Goal: Information Seeking & Learning: Learn about a topic

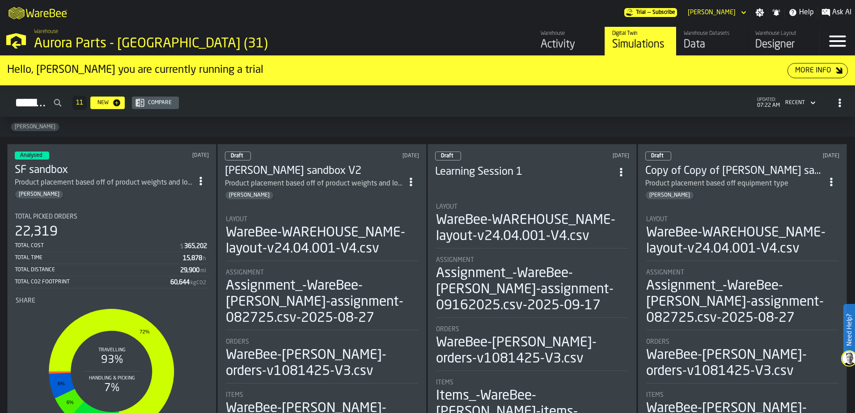
click at [683, 45] on div "Data" at bounding box center [712, 45] width 57 height 14
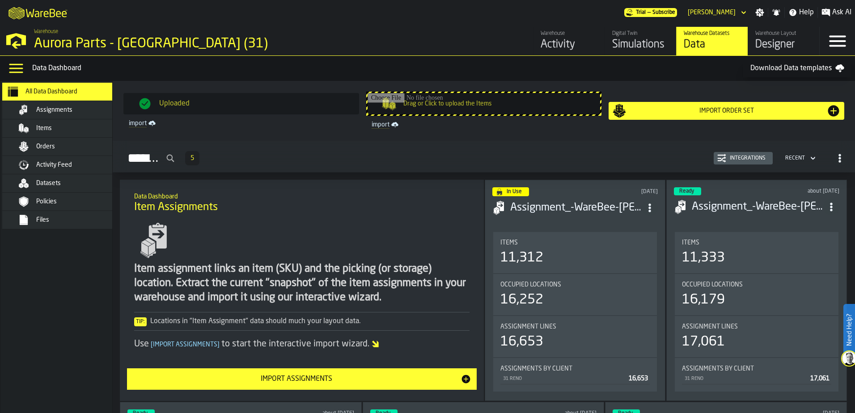
click at [683, 159] on div "Integrations" at bounding box center [747, 158] width 43 height 6
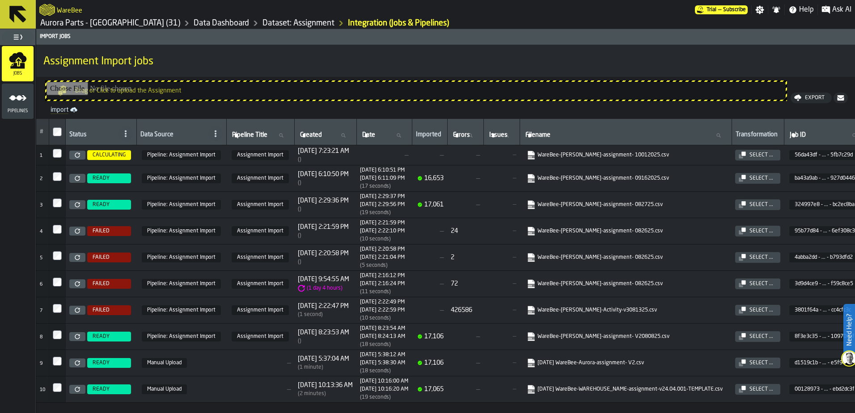
click at [19, 95] on icon "menu Pipelines" at bounding box center [18, 98] width 18 height 18
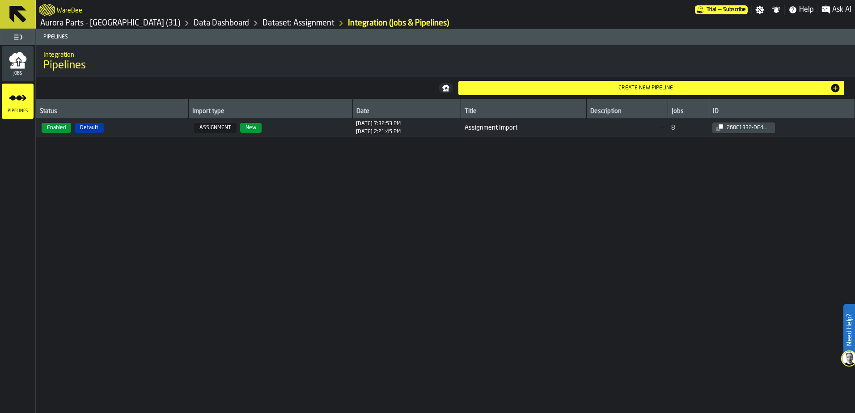
click at [18, 63] on icon "menu Jobs" at bounding box center [19, 62] width 4 height 7
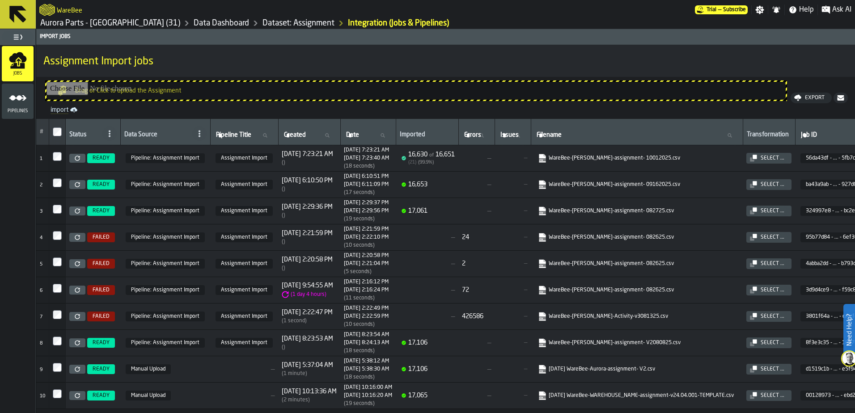
click at [194, 25] on link "Data Dashboard" at bounding box center [221, 23] width 55 height 10
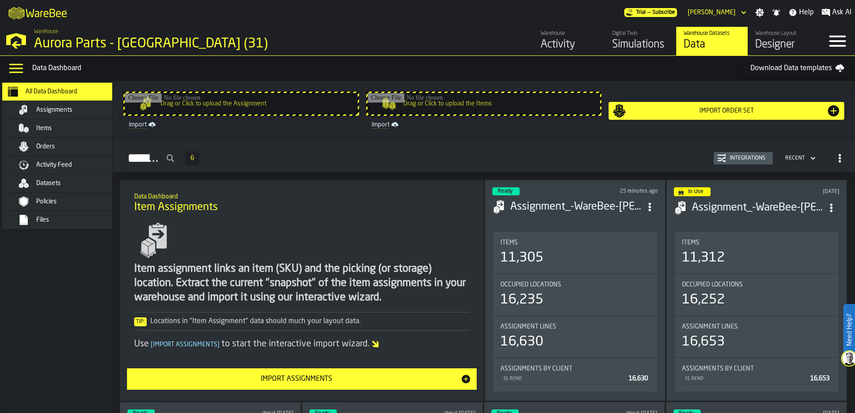
click at [49, 131] on span "Items" at bounding box center [44, 128] width 16 height 7
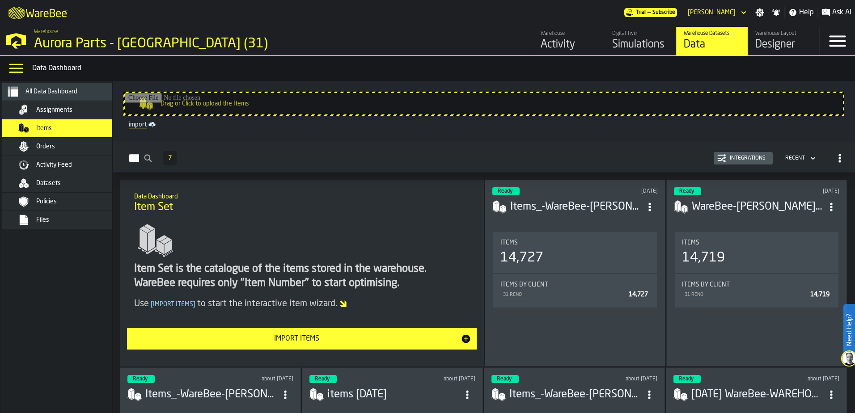
click at [683, 157] on div "Integrations" at bounding box center [747, 158] width 43 height 6
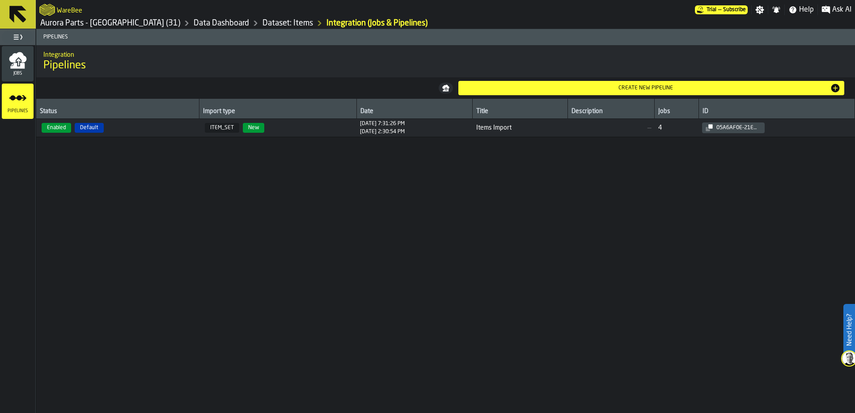
click at [22, 64] on icon "menu Jobs" at bounding box center [17, 66] width 14 height 6
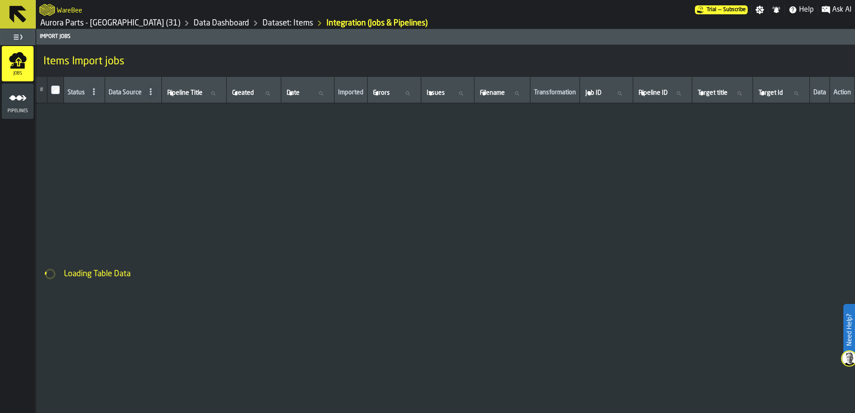
click at [19, 105] on icon "menu Pipelines" at bounding box center [18, 98] width 18 height 18
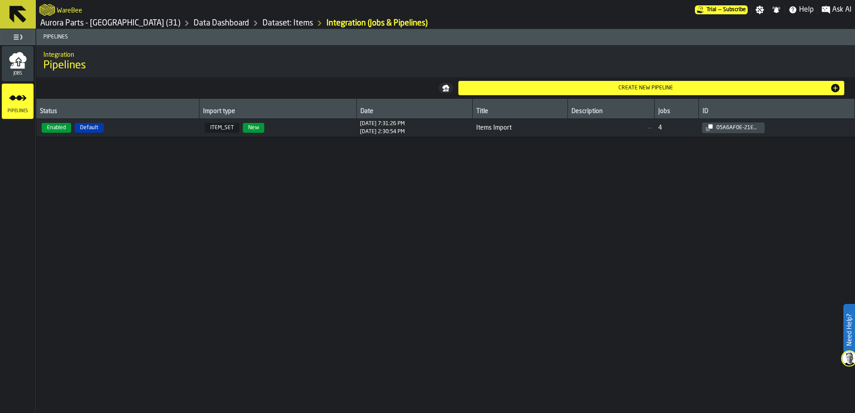
click at [22, 71] on div "Jobs" at bounding box center [18, 63] width 32 height 25
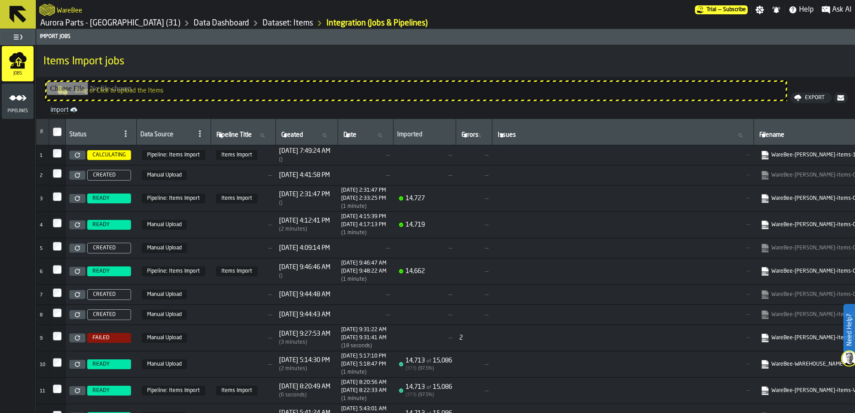
click at [13, 93] on icon "menu Pipelines" at bounding box center [18, 98] width 18 height 18
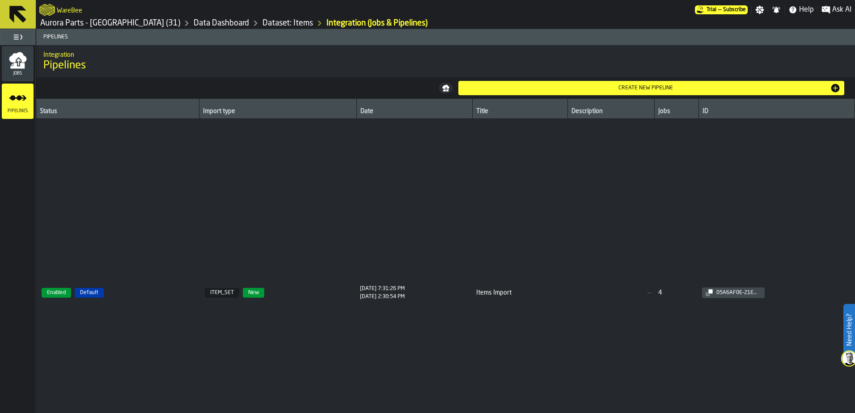
click at [19, 64] on icon "menu Jobs" at bounding box center [19, 62] width 4 height 7
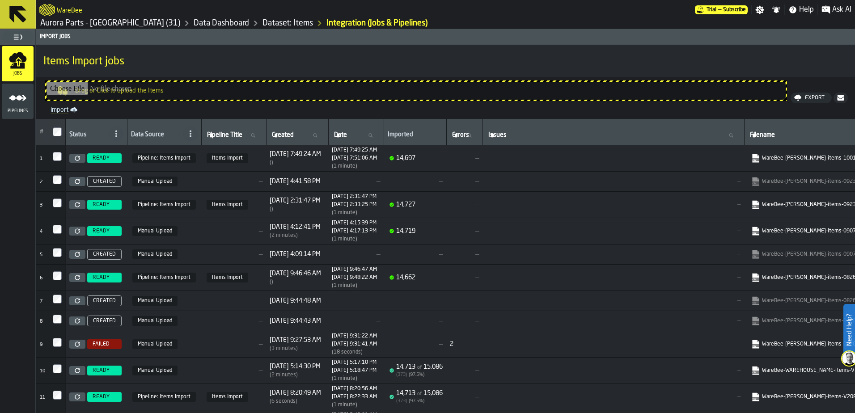
click at [263, 21] on link "Dataset: Items" at bounding box center [288, 23] width 51 height 10
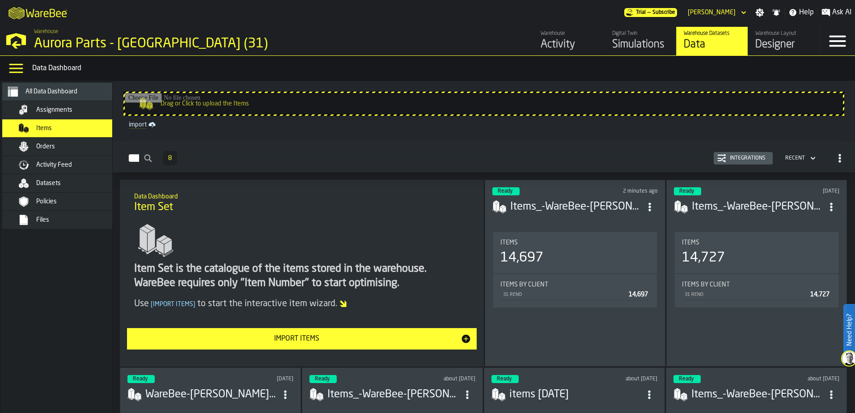
click at [53, 163] on span "Activity Feed" at bounding box center [54, 164] width 36 height 7
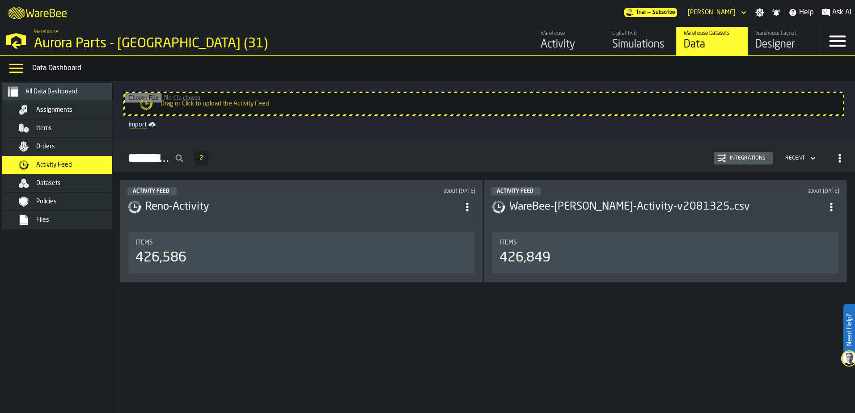
click at [51, 148] on span "Orders" at bounding box center [45, 146] width 19 height 7
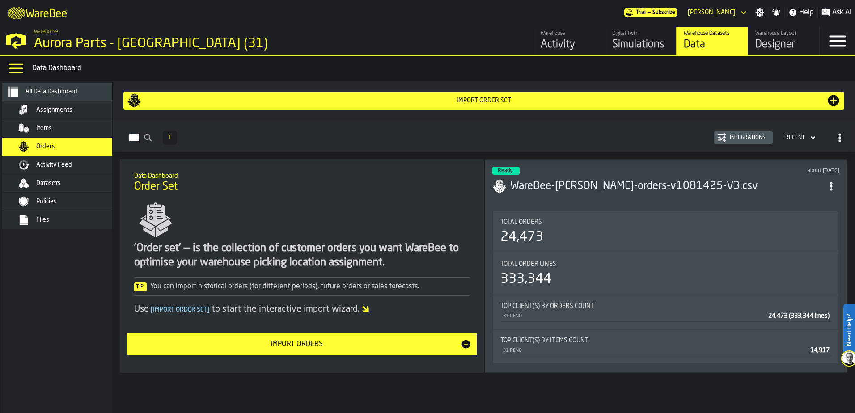
click at [46, 166] on span "Activity Feed" at bounding box center [54, 164] width 36 height 7
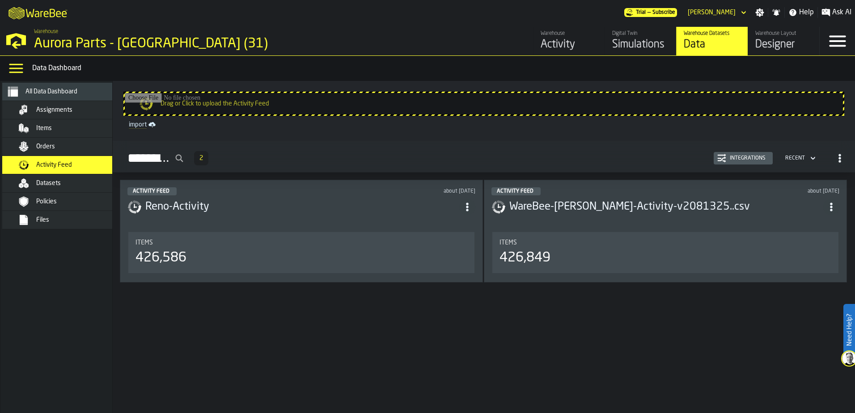
click at [313, 251] on div "426,586" at bounding box center [302, 258] width 332 height 16
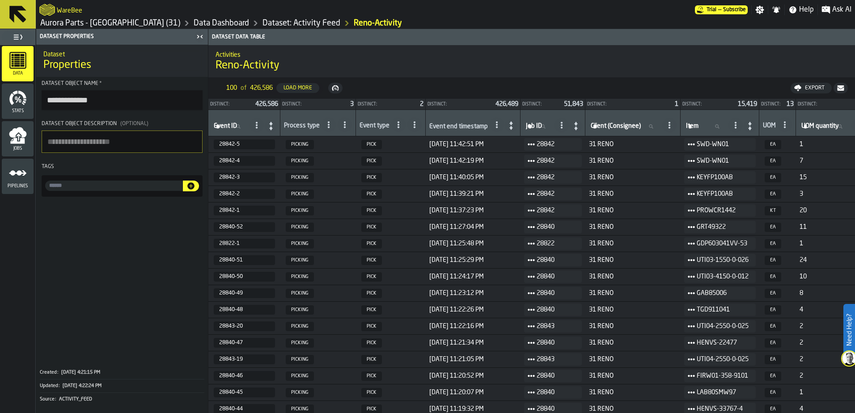
click at [512, 124] on icon at bounding box center [511, 125] width 4 height 8
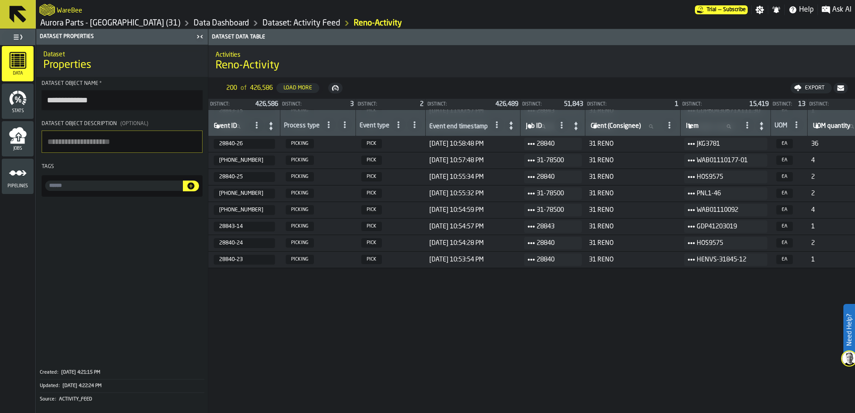
scroll to position [366, 0]
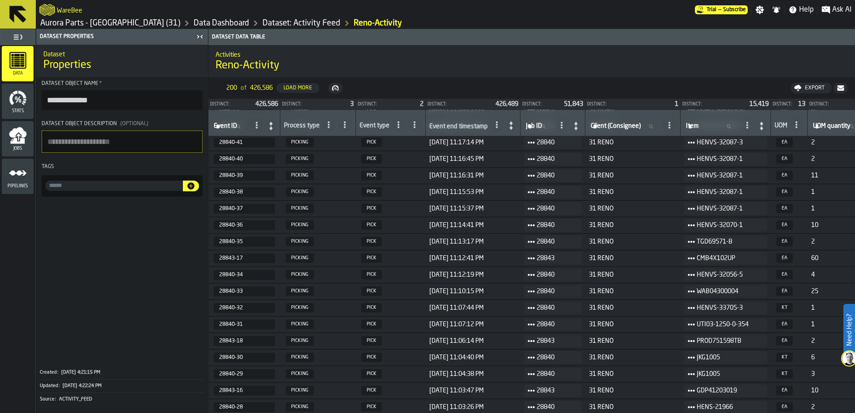
click at [497, 123] on icon at bounding box center [496, 124] width 7 height 7
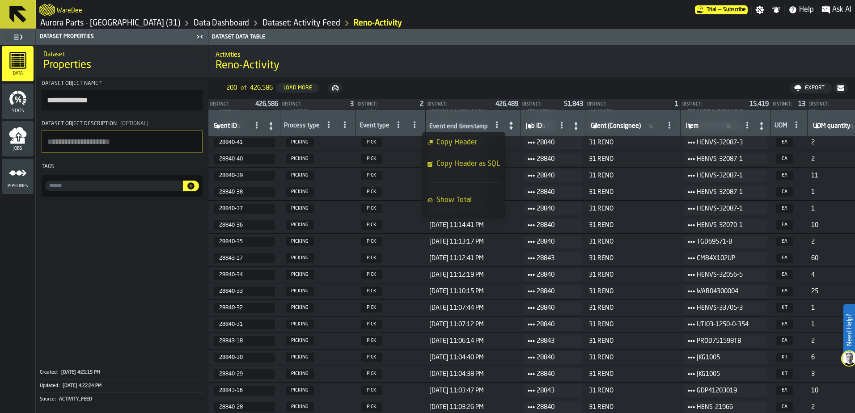
click at [475, 85] on nav "200 of 426,586 Load More Export" at bounding box center [531, 87] width 647 height 21
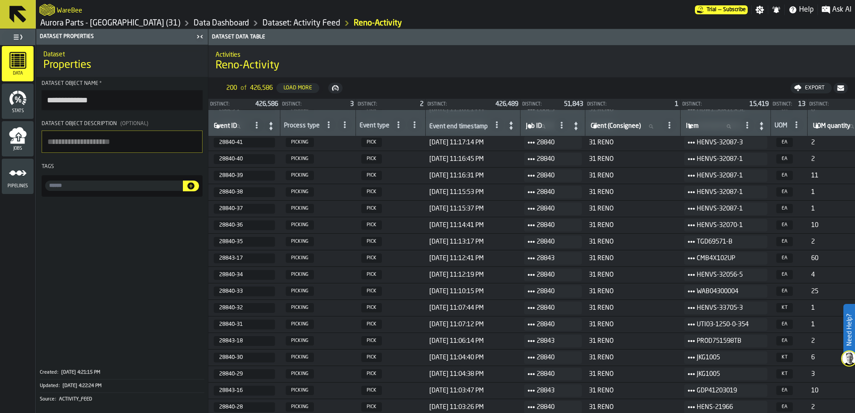
click at [515, 123] on icon at bounding box center [511, 125] width 13 height 13
click at [263, 20] on link "Dataset: Activity Feed" at bounding box center [302, 23] width 78 height 10
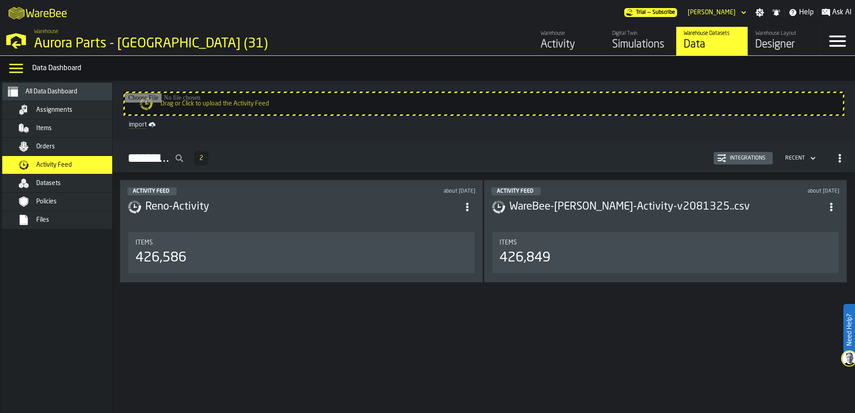
click at [468, 209] on circle "ItemListCard-DashboardItemContainer" at bounding box center [467, 210] width 2 height 2
click at [667, 210] on h3 "WareBee-[PERSON_NAME]-Activity-v2081325..csv" at bounding box center [666, 207] width 314 height 14
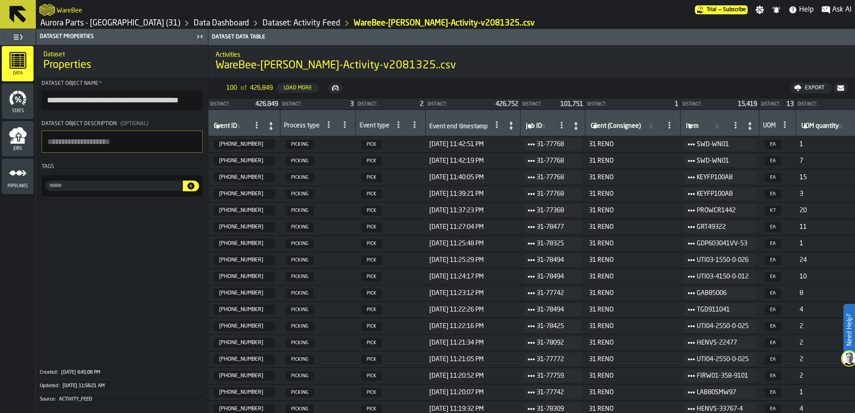
click at [458, 125] on div "Event end timestamp" at bounding box center [458, 127] width 59 height 9
click at [494, 126] on span at bounding box center [497, 125] width 14 height 14
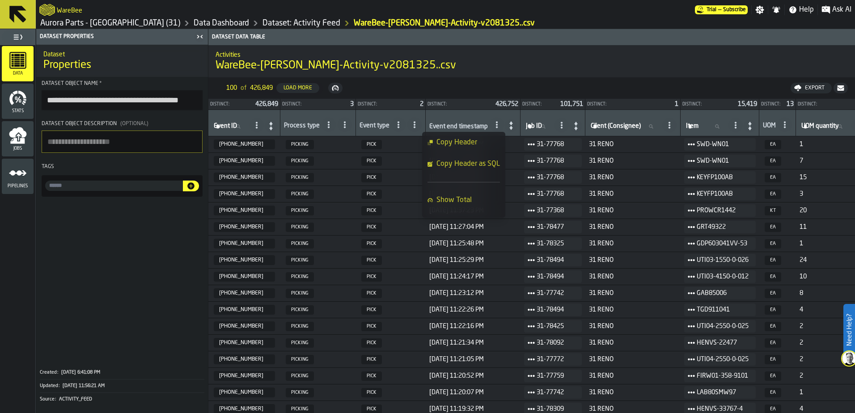
click at [515, 74] on div "Activities WareBee-[PERSON_NAME]-Activity-v2081325..csv" at bounding box center [531, 61] width 647 height 38
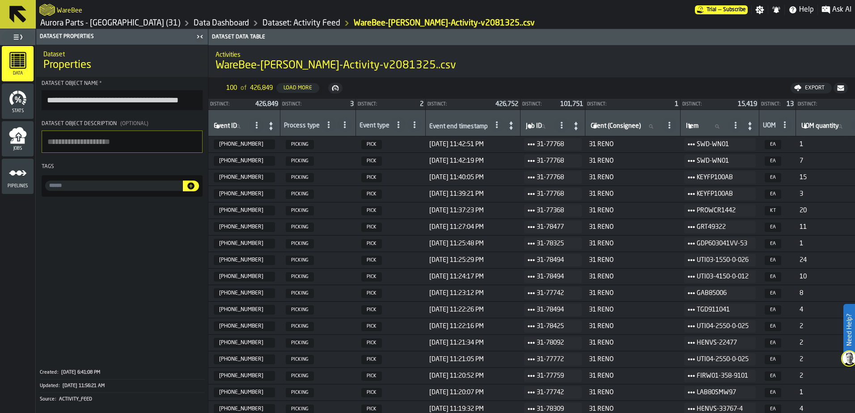
click at [17, 105] on icon "menu Stats" at bounding box center [18, 98] width 18 height 18
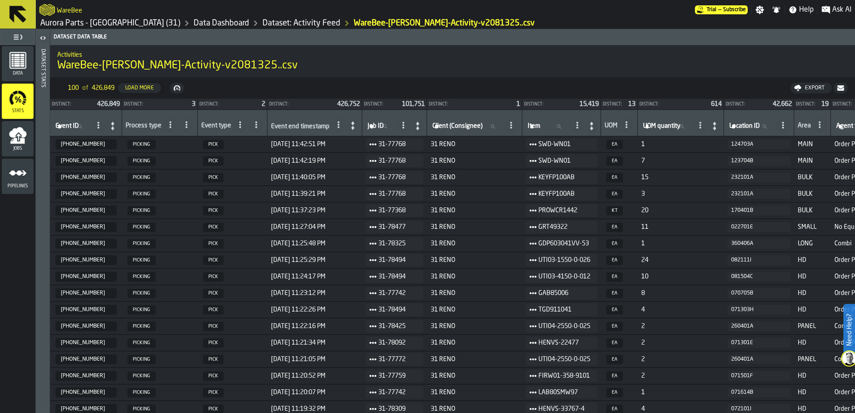
click at [306, 127] on div "Event end timestamp" at bounding box center [300, 127] width 59 height 9
click at [342, 122] on icon at bounding box center [338, 124] width 7 height 7
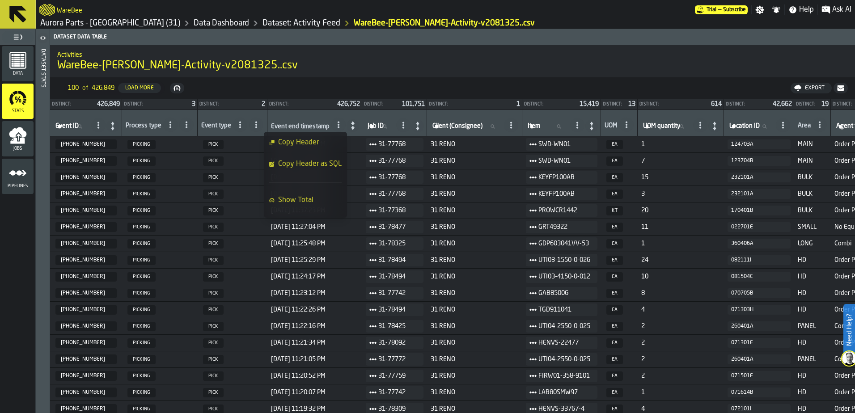
click at [486, 77] on div "Activities WareBee-[PERSON_NAME]-Activity-v2081325..csv" at bounding box center [452, 61] width 805 height 38
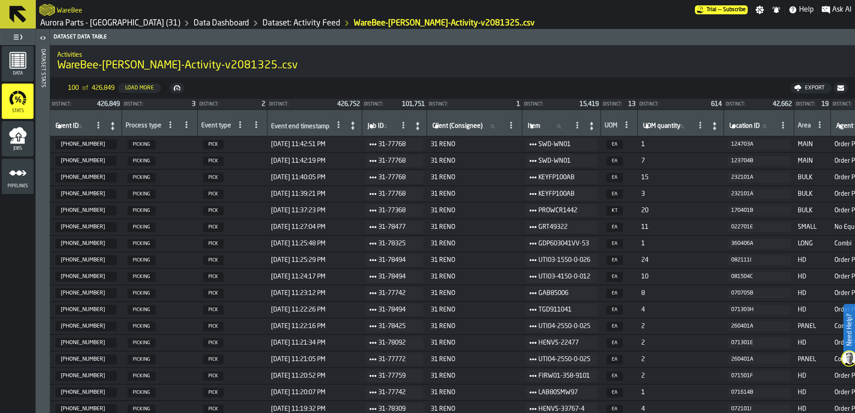
click at [352, 126] on icon at bounding box center [353, 125] width 13 height 13
click at [142, 88] on div "Load More" at bounding box center [140, 88] width 36 height 6
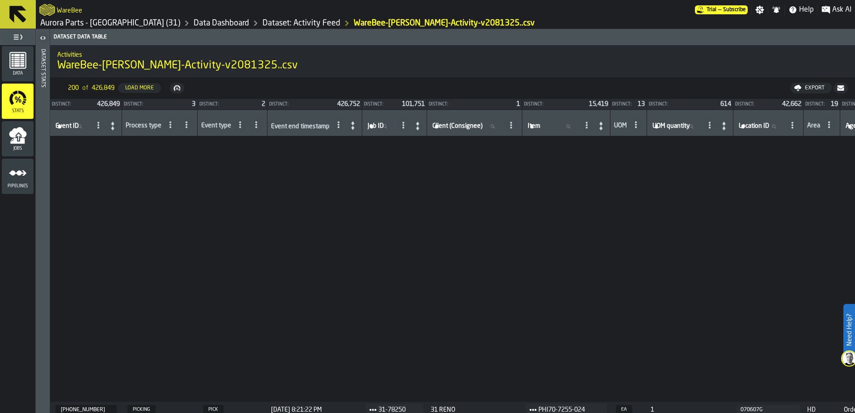
scroll to position [2729, 0]
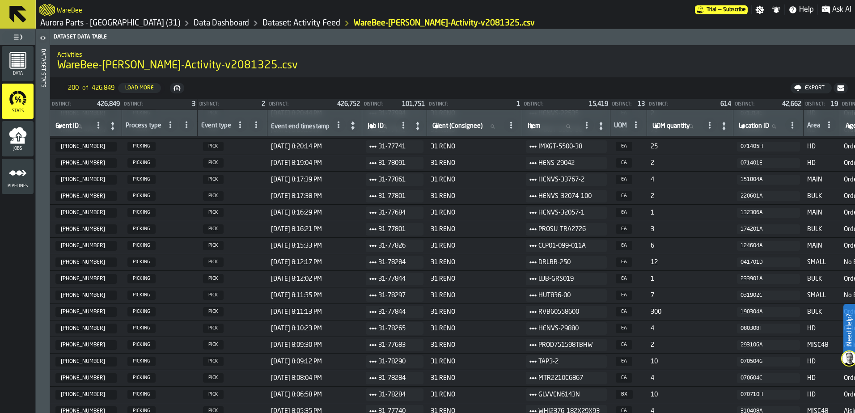
click at [263, 21] on link "Dataset: Activity Feed" at bounding box center [302, 23] width 78 height 10
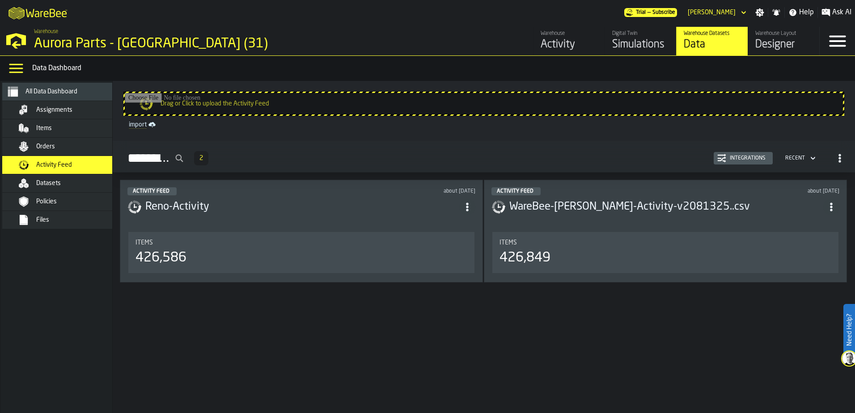
click at [42, 149] on span "Orders" at bounding box center [45, 146] width 19 height 7
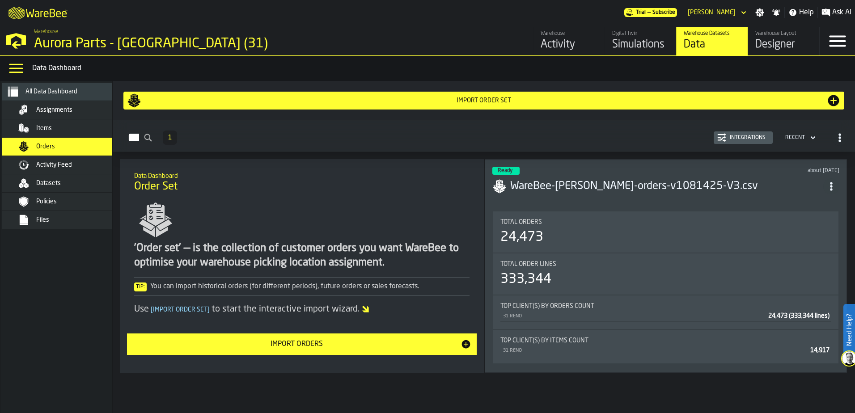
click at [586, 237] on div "24,473" at bounding box center [666, 237] width 331 height 16
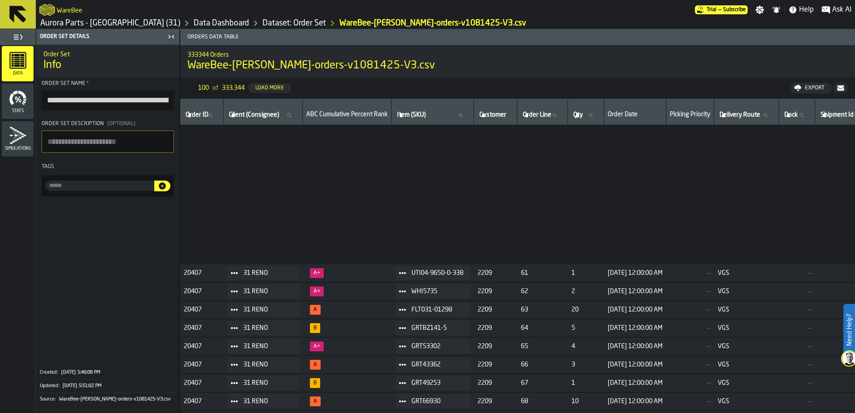
scroll to position [1387, 0]
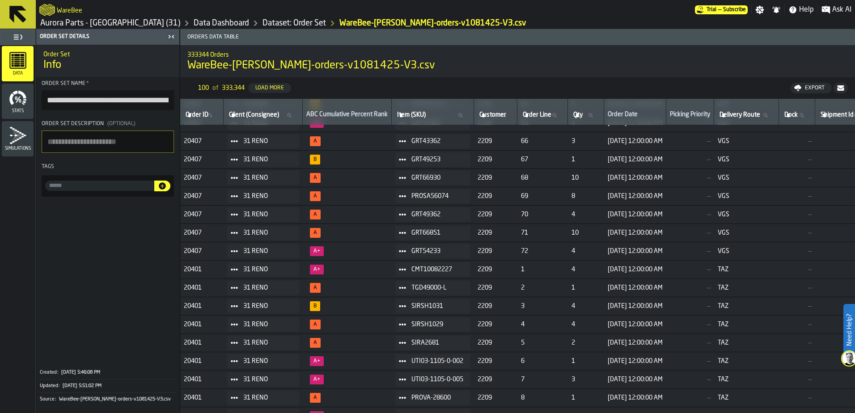
click at [15, 105] on icon "menu Stats" at bounding box center [18, 98] width 18 height 18
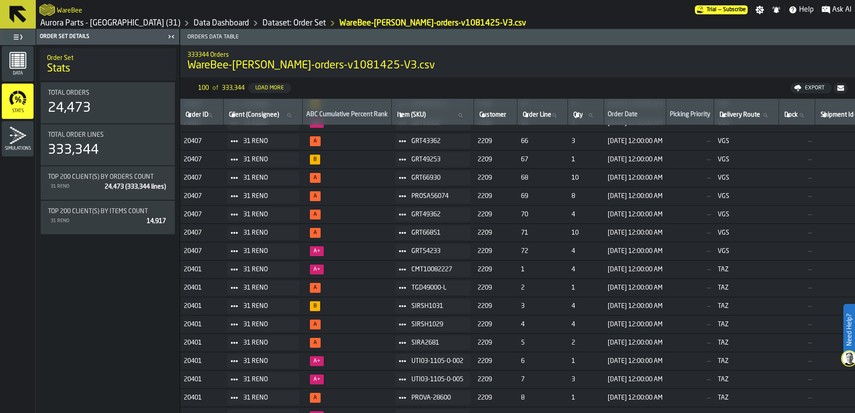
click at [16, 68] on icon "menu Data" at bounding box center [17, 60] width 17 height 17
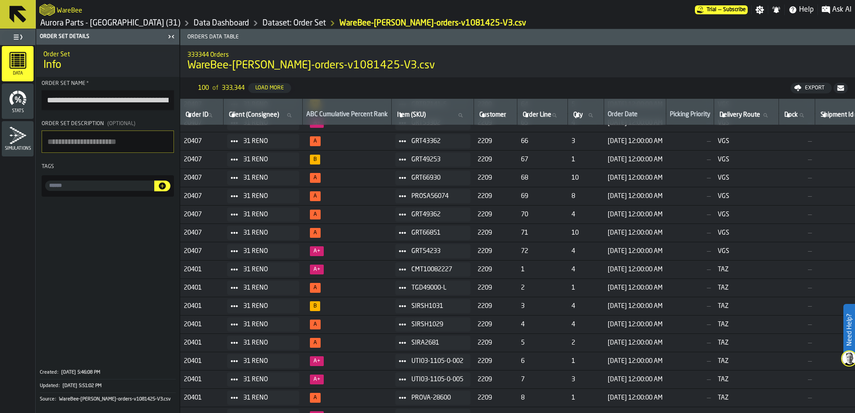
click at [12, 132] on icon "menu Simulations" at bounding box center [18, 136] width 18 height 18
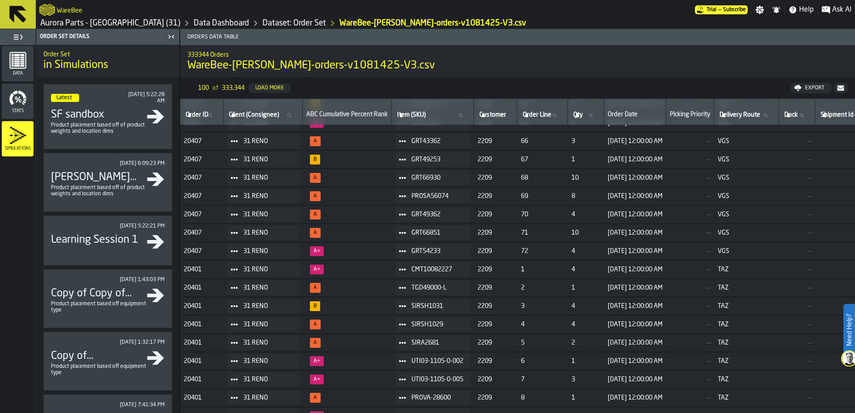
click at [21, 67] on icon "menu Data" at bounding box center [22, 65] width 4 height 2
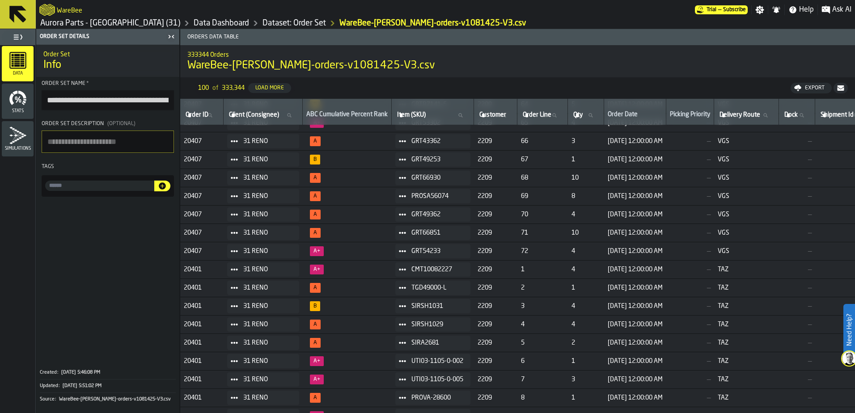
click at [22, 65] on icon "menu Data" at bounding box center [22, 65] width 4 height 2
click at [263, 22] on link "Dataset: Order Set" at bounding box center [295, 23] width 64 height 10
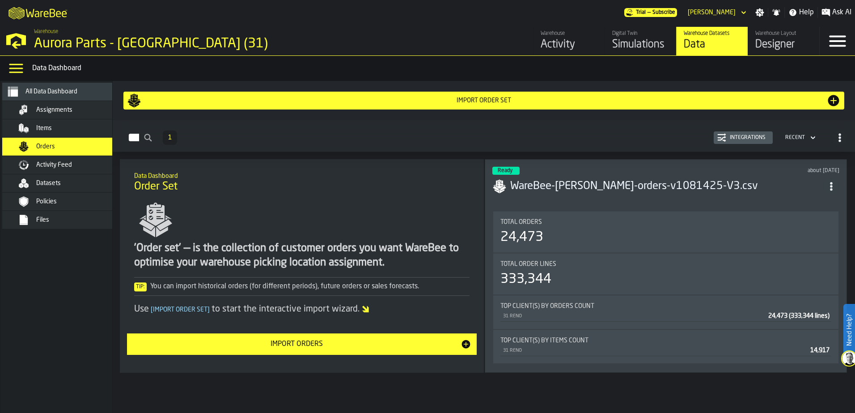
scroll to position [0, 0]
click at [603, 237] on div "24,473" at bounding box center [666, 237] width 331 height 16
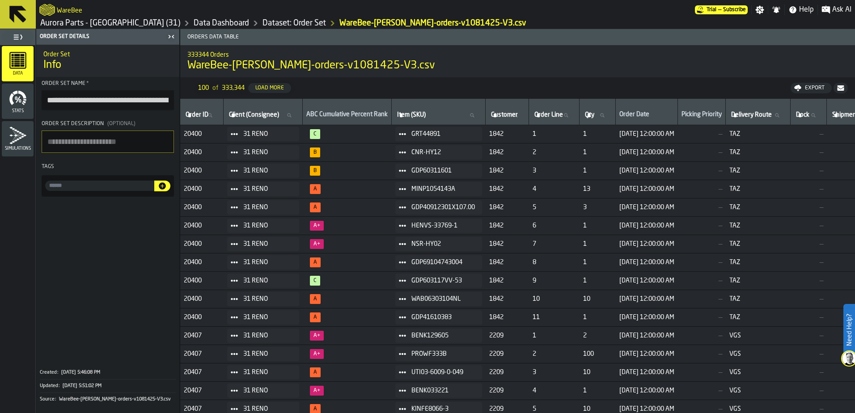
click at [14, 100] on icon "menu Stats" at bounding box center [18, 98] width 18 height 18
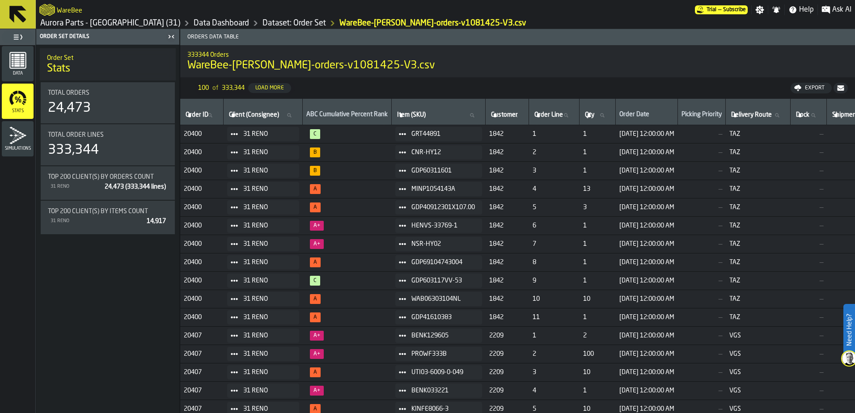
click at [20, 69] on div "Data" at bounding box center [18, 63] width 32 height 25
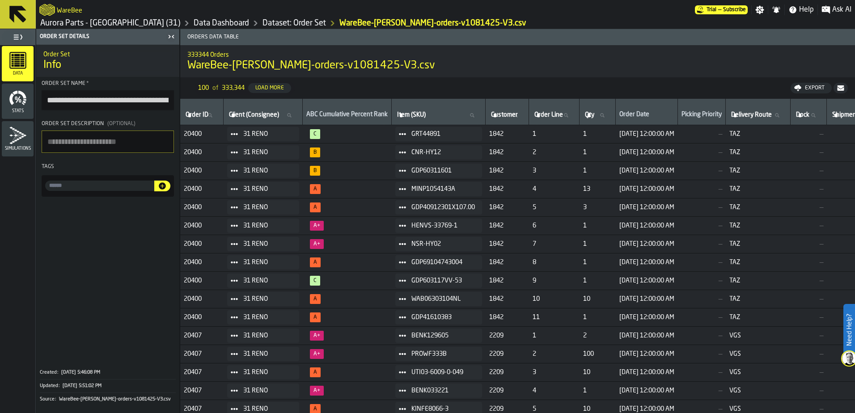
click at [683, 316] on label "Need Help?" at bounding box center [850, 330] width 10 height 50
click at [683, 316] on icon at bounding box center [834, 392] width 11 height 11
click at [22, 66] on icon "menu Data" at bounding box center [22, 65] width 4 height 2
click at [263, 24] on link "Dataset: Order Set" at bounding box center [295, 23] width 64 height 10
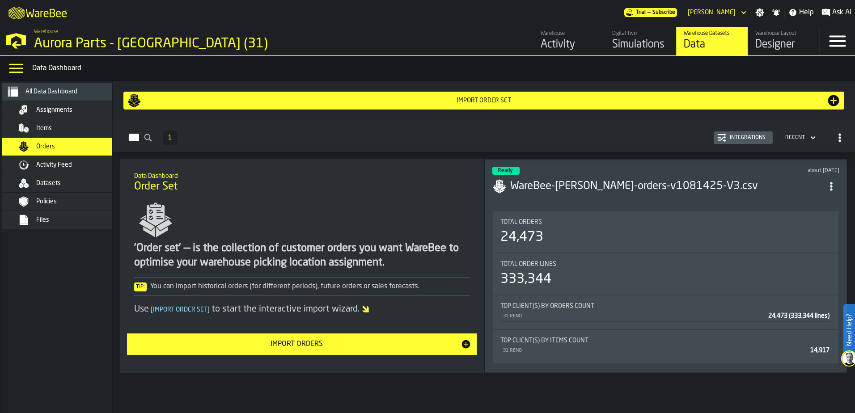
click at [683, 138] on div "Integrations" at bounding box center [747, 138] width 43 height 6
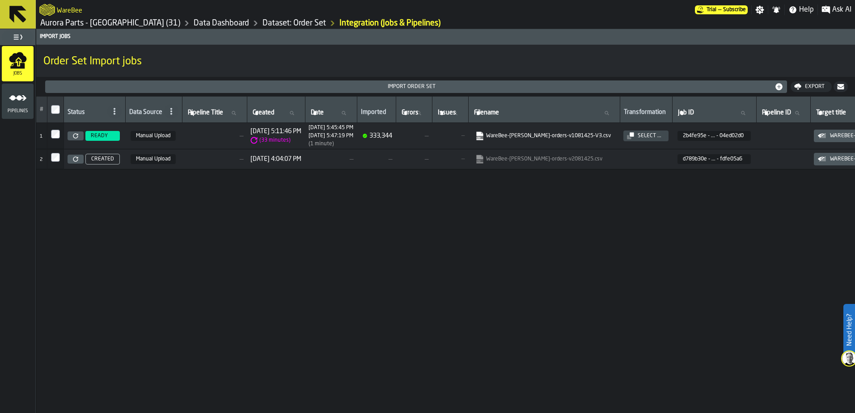
click at [29, 106] on div "Pipelines" at bounding box center [18, 101] width 32 height 25
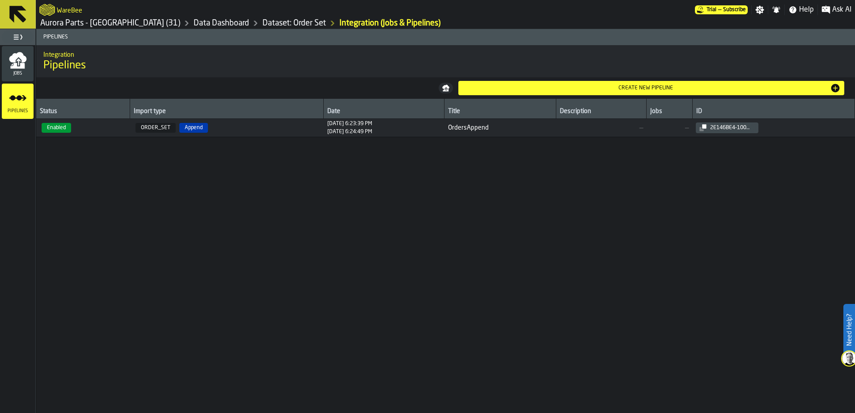
click at [16, 70] on div "Jobs" at bounding box center [18, 63] width 32 height 25
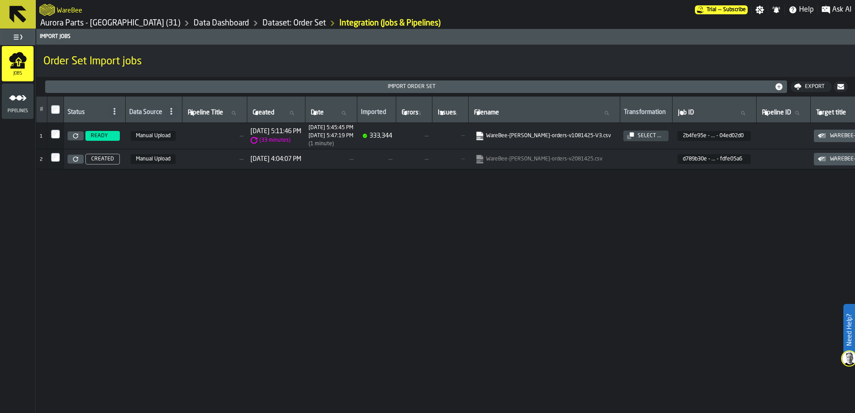
click at [203, 316] on html "Need Help? WareBee Trial — Subscribe Settings Notifications Help Ask AI Aurora …" at bounding box center [427, 206] width 855 height 413
click at [203, 316] on div "# Status Data Source Pipeline Title Pipeline Title Created Created Date Date Im…" at bounding box center [445, 281] width 819 height 369
click at [208, 316] on div "# Status Data Source Pipeline Title Pipeline Title Created Created Date Date Im…" at bounding box center [445, 281] width 819 height 369
drag, startPoint x: 493, startPoint y: 359, endPoint x: 207, endPoint y: 323, distance: 288.6
click at [207, 316] on div "# Status Data Source Pipeline Title Pipeline Title Created Created Date Date Im…" at bounding box center [445, 281] width 819 height 369
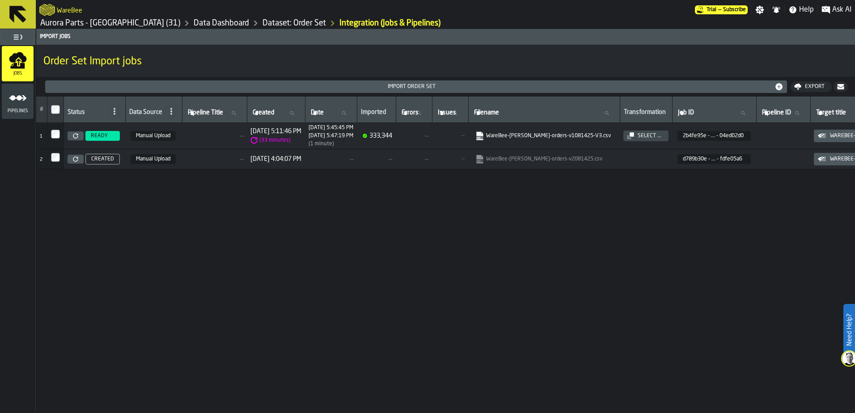
drag, startPoint x: 418, startPoint y: 277, endPoint x: 319, endPoint y: 280, distance: 98.9
click at [333, 280] on div "# Status Data Source Pipeline Title Pipeline Title Created Created Date Date Im…" at bounding box center [445, 281] width 819 height 369
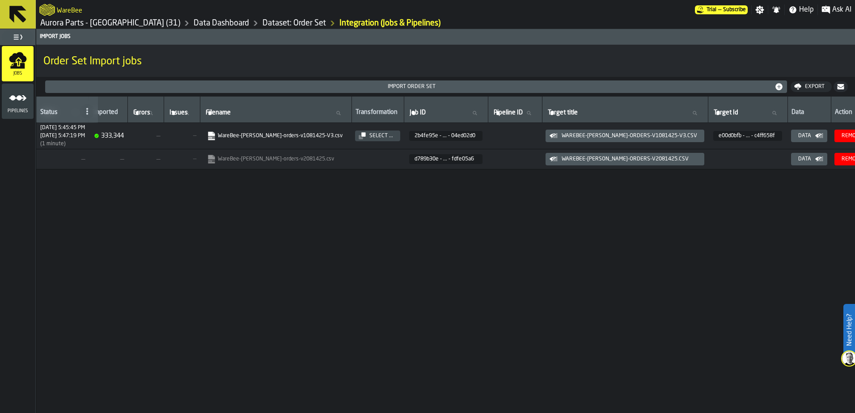
scroll to position [0, 310]
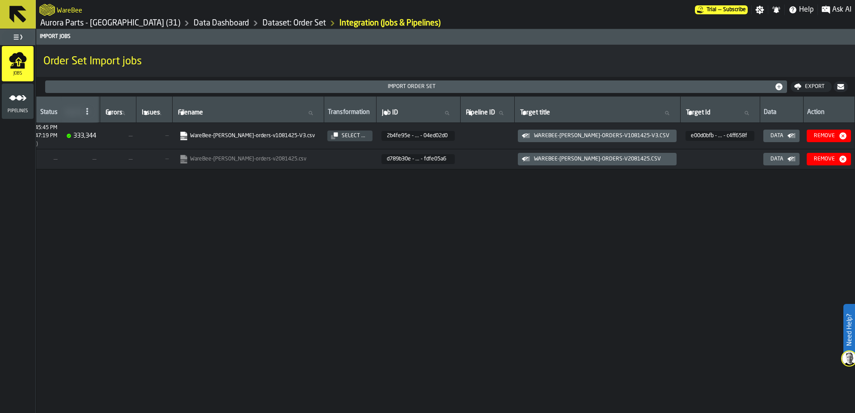
click at [683, 135] on div "Data" at bounding box center [777, 136] width 20 height 6
click at [263, 19] on link "Dataset: Order Set" at bounding box center [295, 23] width 64 height 10
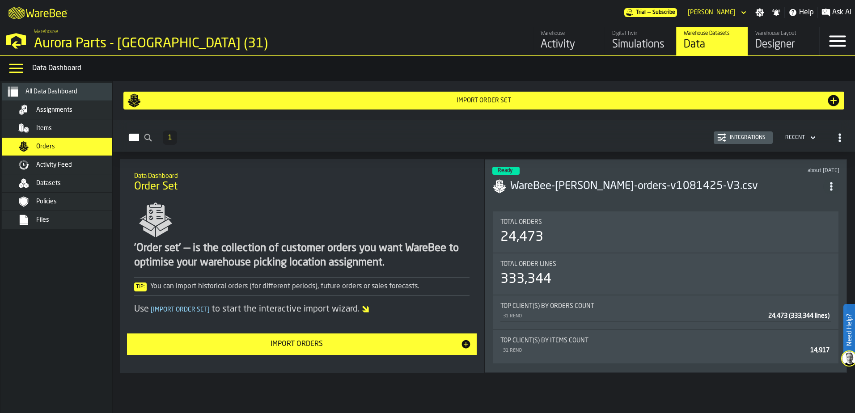
scroll to position [0, 0]
click at [683, 138] on icon "button-Orders" at bounding box center [840, 137] width 9 height 9
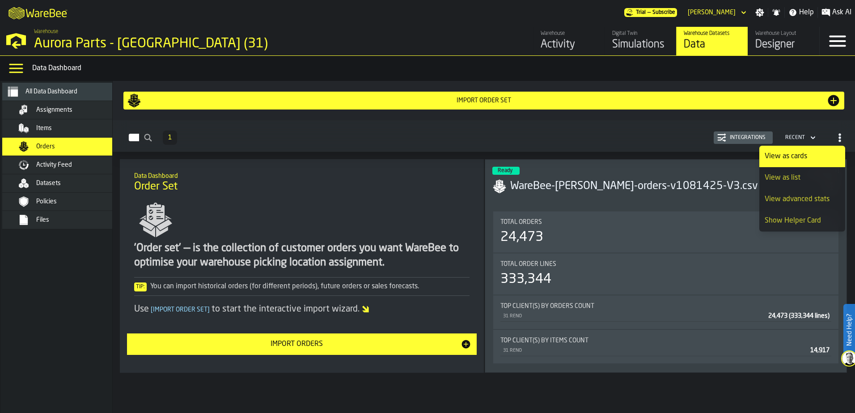
click at [683, 178] on div "View as list" at bounding box center [802, 178] width 75 height 11
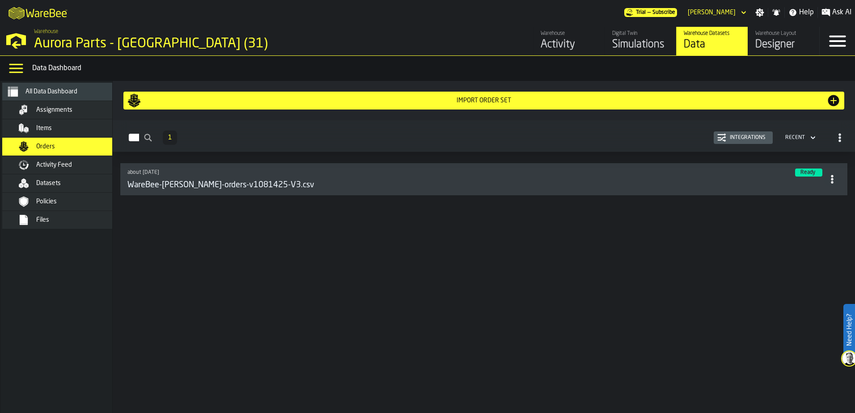
scroll to position [0, 0]
click at [683, 141] on circle "button-Orders" at bounding box center [840, 141] width 2 height 2
click at [683, 157] on div "View as cards" at bounding box center [805, 157] width 75 height 11
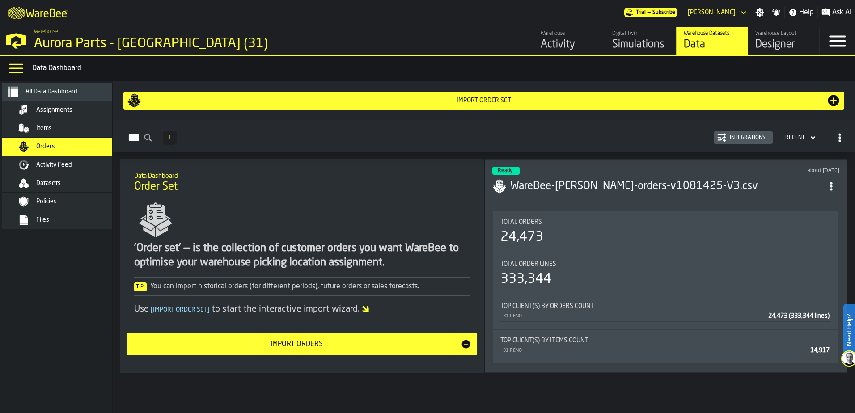
click at [516, 275] on div "333,344" at bounding box center [526, 280] width 51 height 16
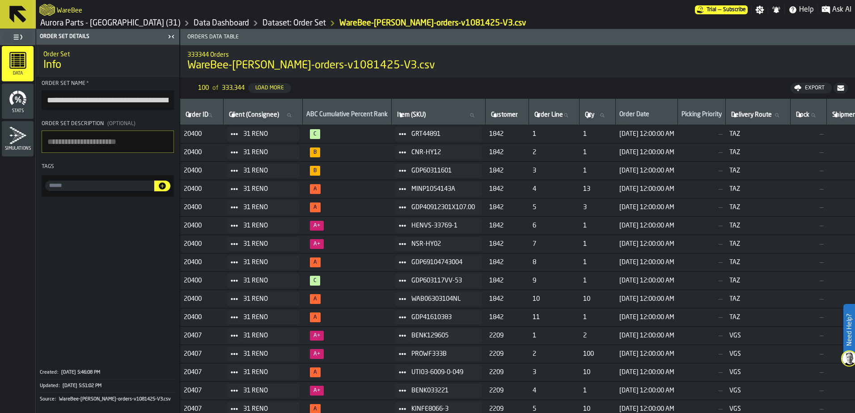
click at [683, 56] on h2 "333344 Orders" at bounding box center [517, 54] width 661 height 9
click at [194, 25] on link "Data Dashboard" at bounding box center [221, 23] width 55 height 10
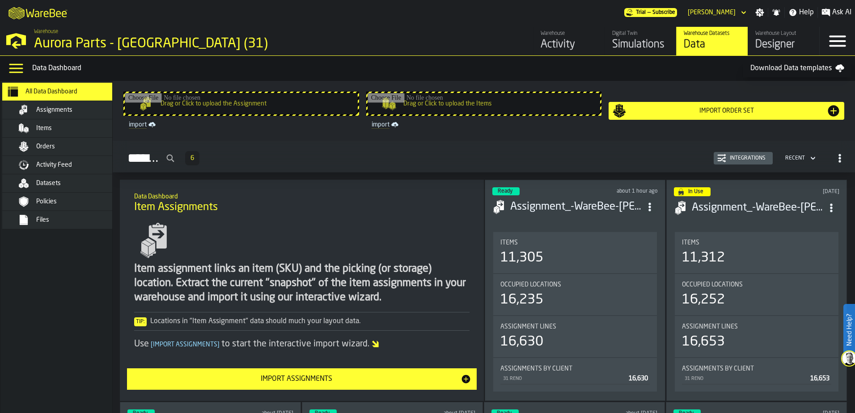
click at [51, 219] on div "Files" at bounding box center [80, 219] width 88 height 7
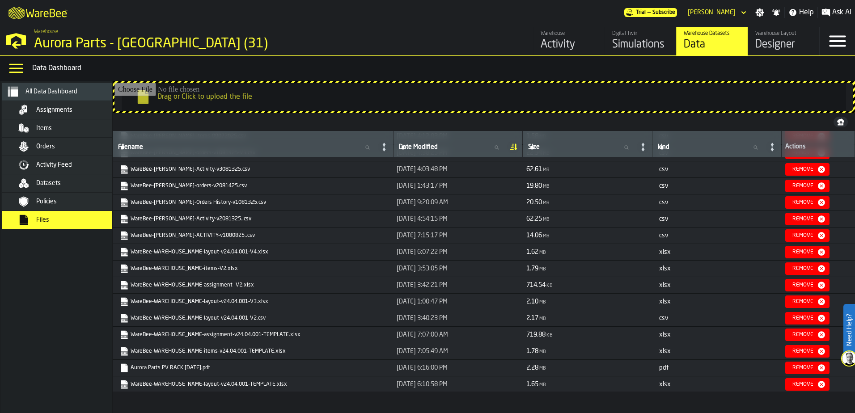
scroll to position [18, 0]
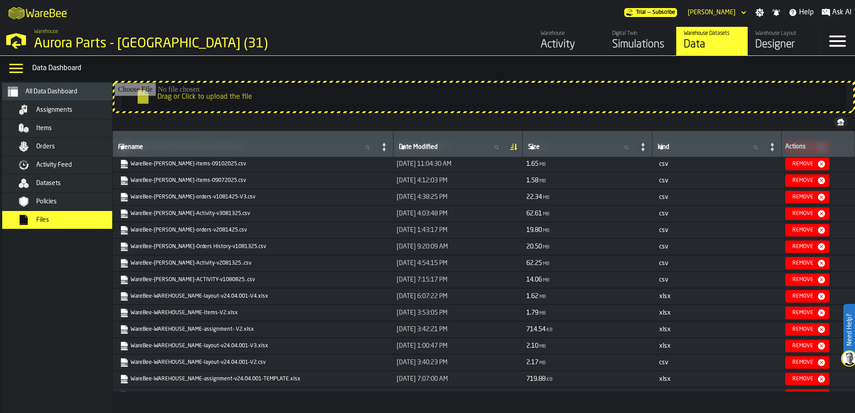
click at [182, 247] on link "WareBee-Aurora Reno-Orders History-v1081325.csv" at bounding box center [252, 246] width 264 height 9
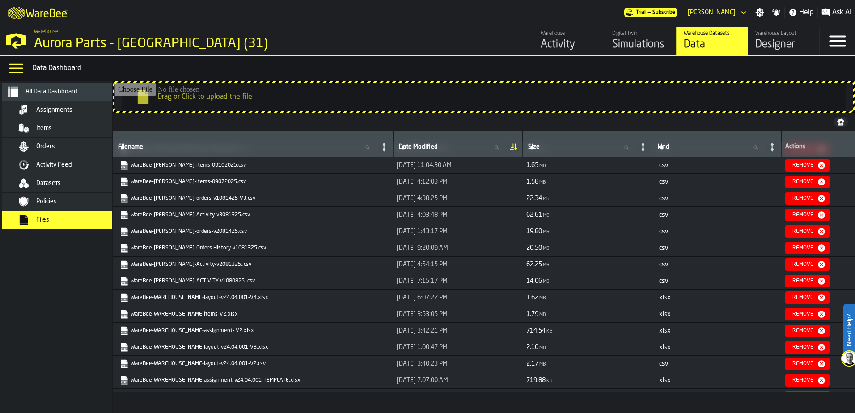
scroll to position [17, 0]
drag, startPoint x: 694, startPoint y: 284, endPoint x: 703, endPoint y: 260, distance: 25.8
click at [694, 284] on span "csv" at bounding box center [717, 281] width 122 height 7
